Goal: Transaction & Acquisition: Purchase product/service

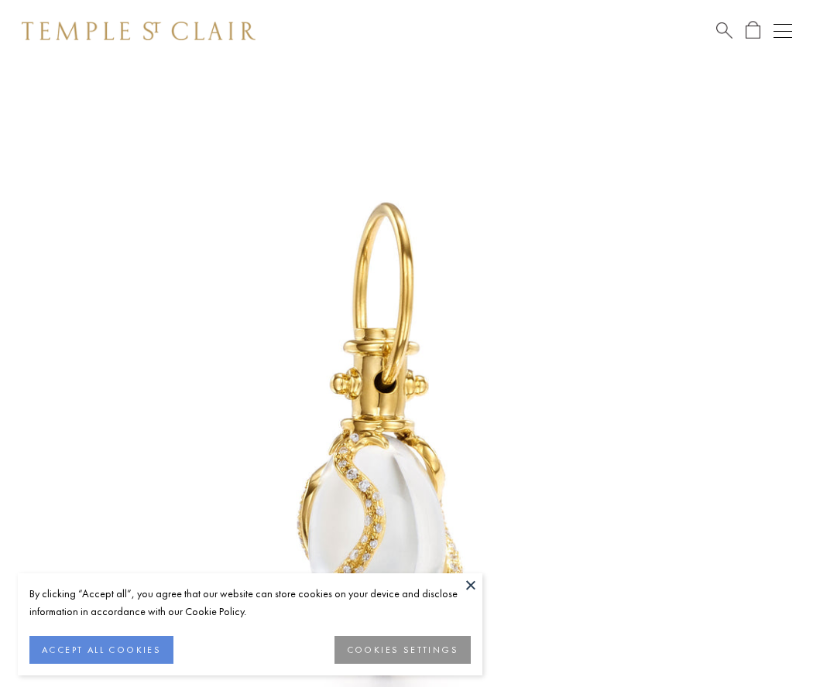
scroll to position [18, 0]
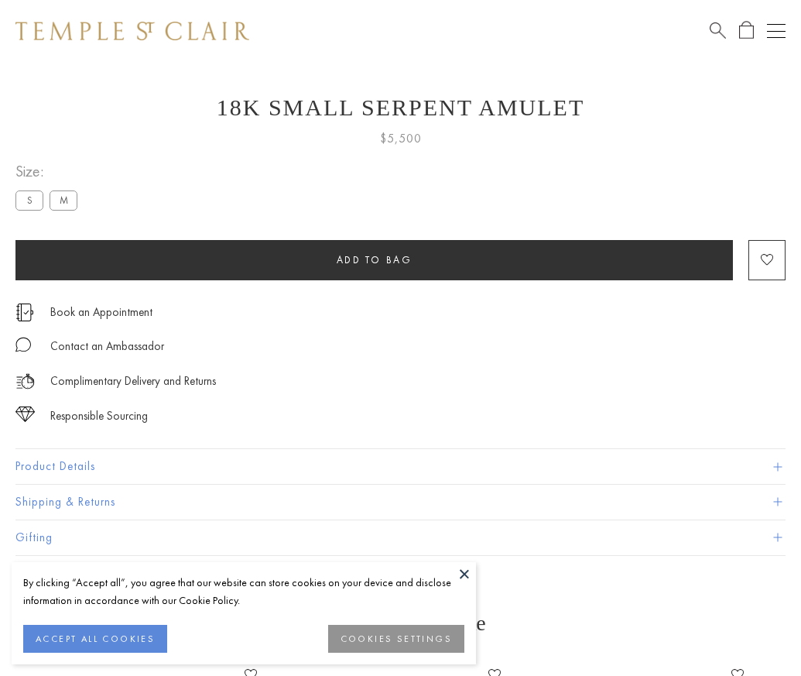
click at [374, 259] on span "Add to bag" at bounding box center [375, 259] width 76 height 13
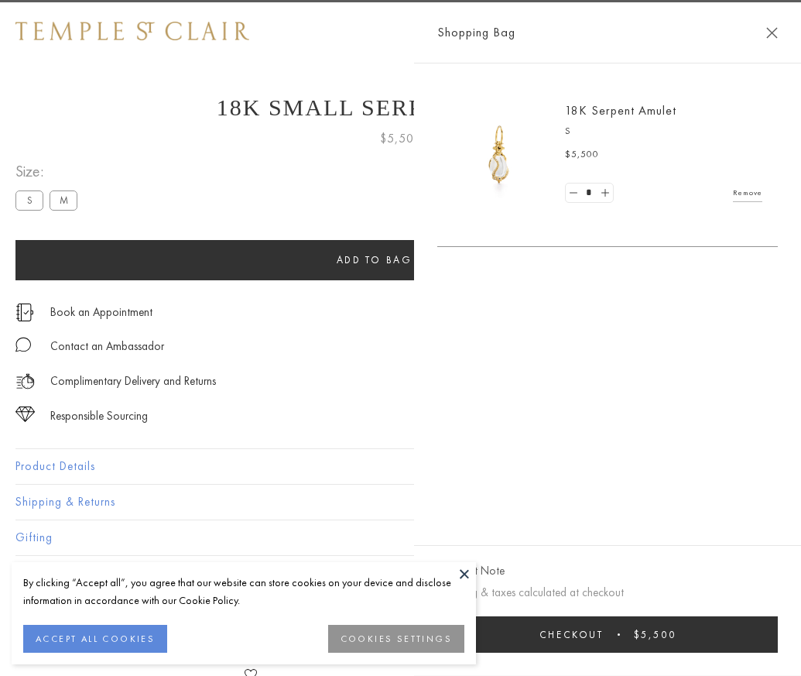
click at [775, 645] on button "Checkout $5,500" at bounding box center [607, 634] width 341 height 36
